Goal: Task Accomplishment & Management: Manage account settings

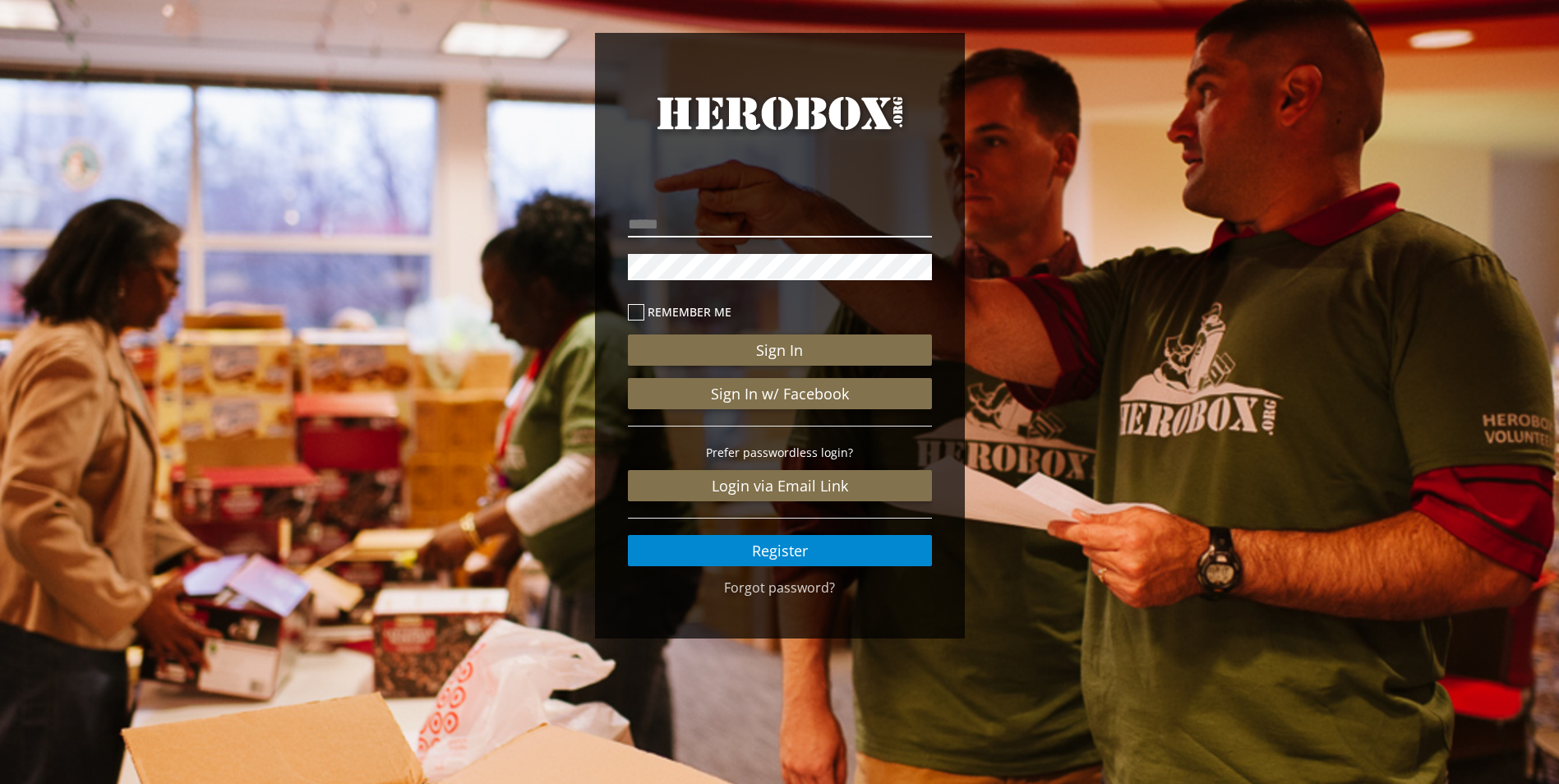
click at [722, 229] on input "email" at bounding box center [780, 224] width 304 height 27
type input "**********"
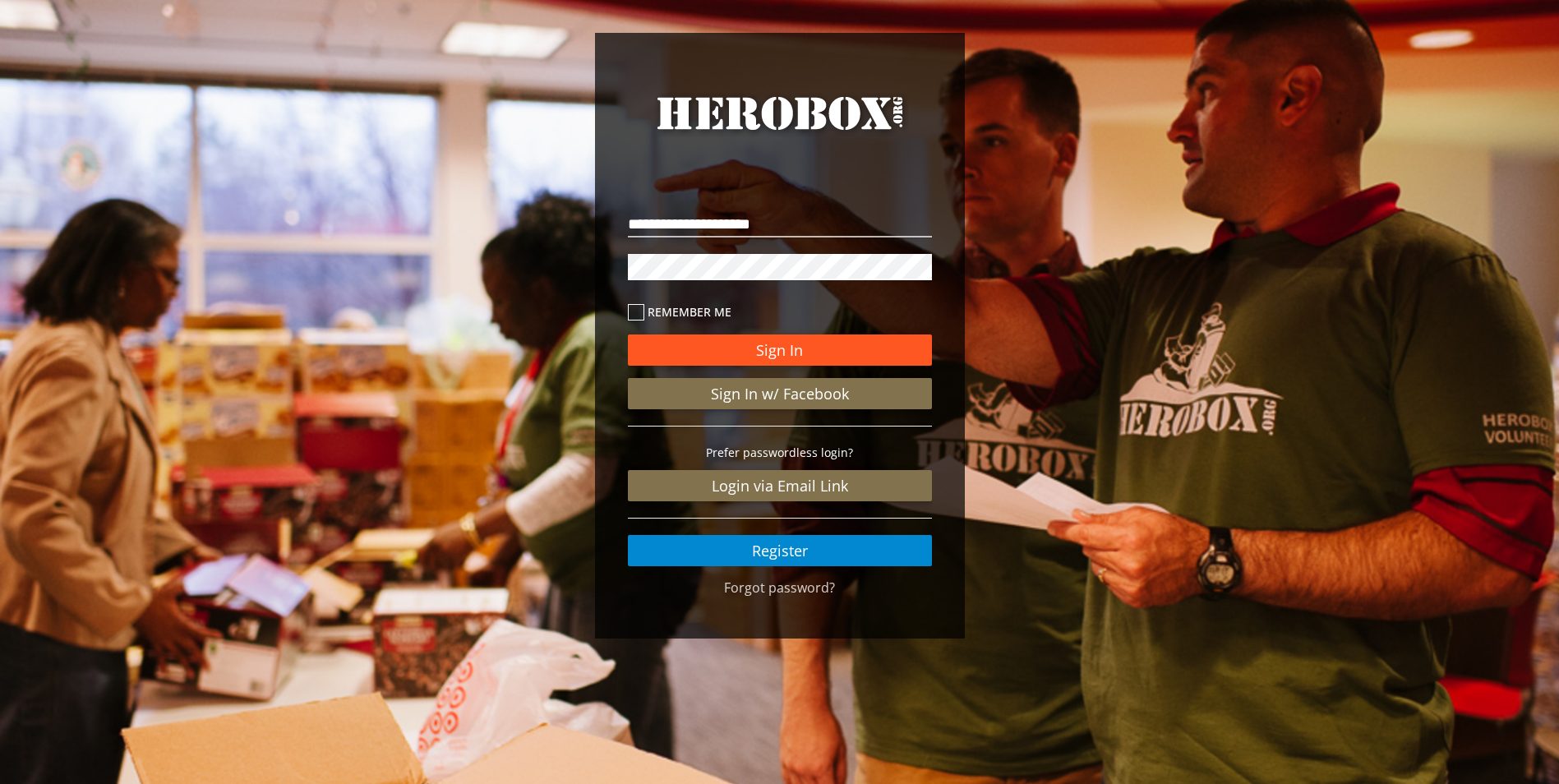
click at [731, 341] on button "Sign In" at bounding box center [780, 350] width 304 height 32
click at [741, 355] on button "Sign In" at bounding box center [780, 350] width 304 height 32
click at [809, 346] on button "Sign In" at bounding box center [780, 350] width 304 height 32
click at [874, 342] on button "Sign In" at bounding box center [780, 350] width 304 height 32
click at [854, 348] on button "Sign In" at bounding box center [780, 350] width 304 height 32
